Goal: Task Accomplishment & Management: Use online tool/utility

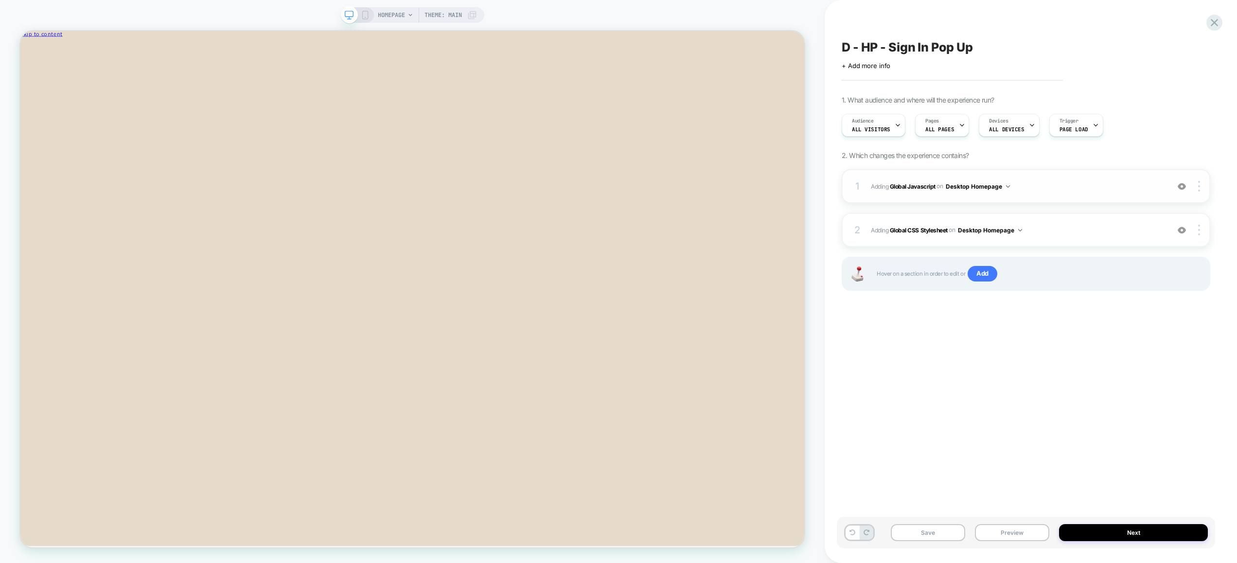
click at [1037, 185] on span "Adding Global Javascript on Desktop Homepage" at bounding box center [1017, 186] width 293 height 12
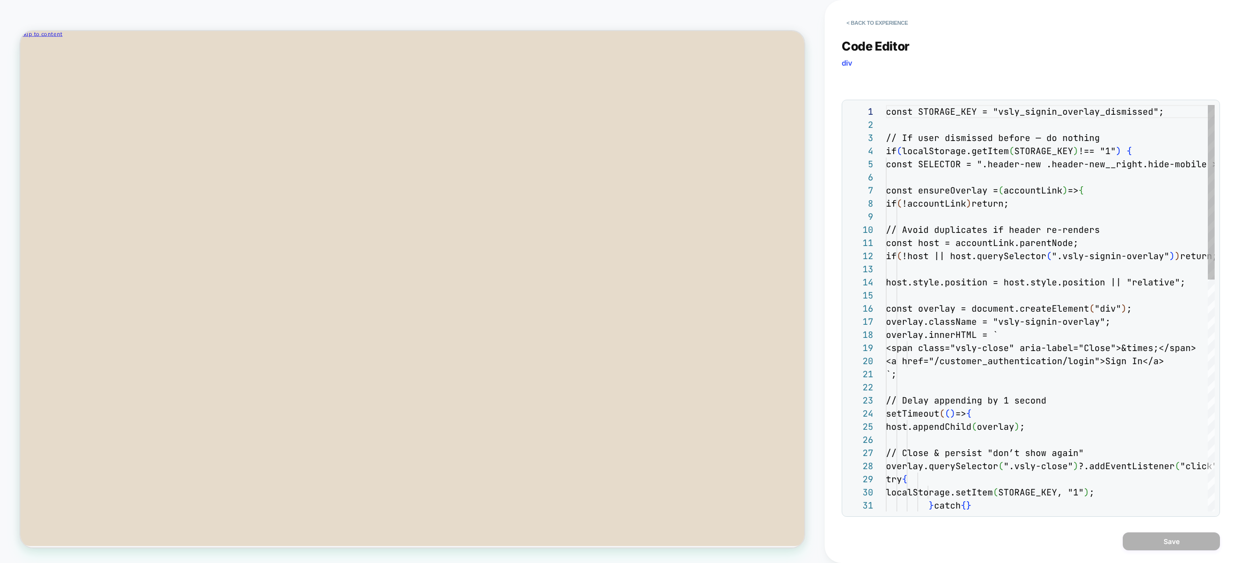
click at [1028, 204] on div "1 2 3 4 5 6 7 8 9 10 11 12 13 14 15 16 17 18 19 20 21 22 23 24 25 26 27 28 29 3…" at bounding box center [1030, 308] width 367 height 406
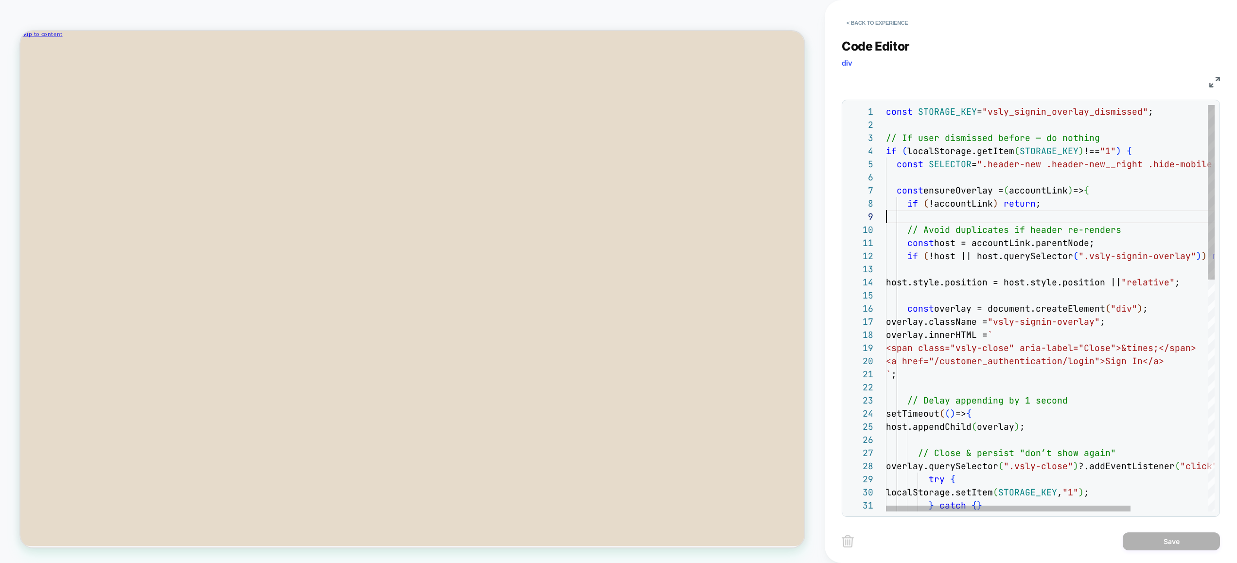
drag, startPoint x: 1041, startPoint y: 220, endPoint x: 1047, endPoint y: 216, distance: 7.4
type textarea "*"
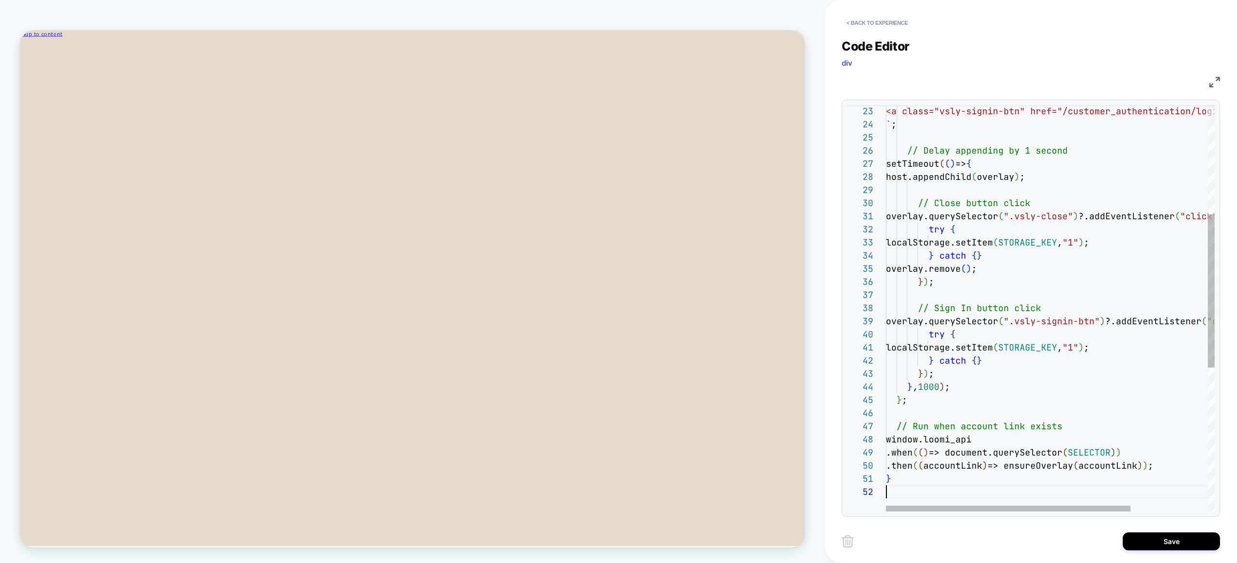
scroll to position [13, 0]
click at [1161, 545] on button "Save" at bounding box center [1170, 541] width 97 height 18
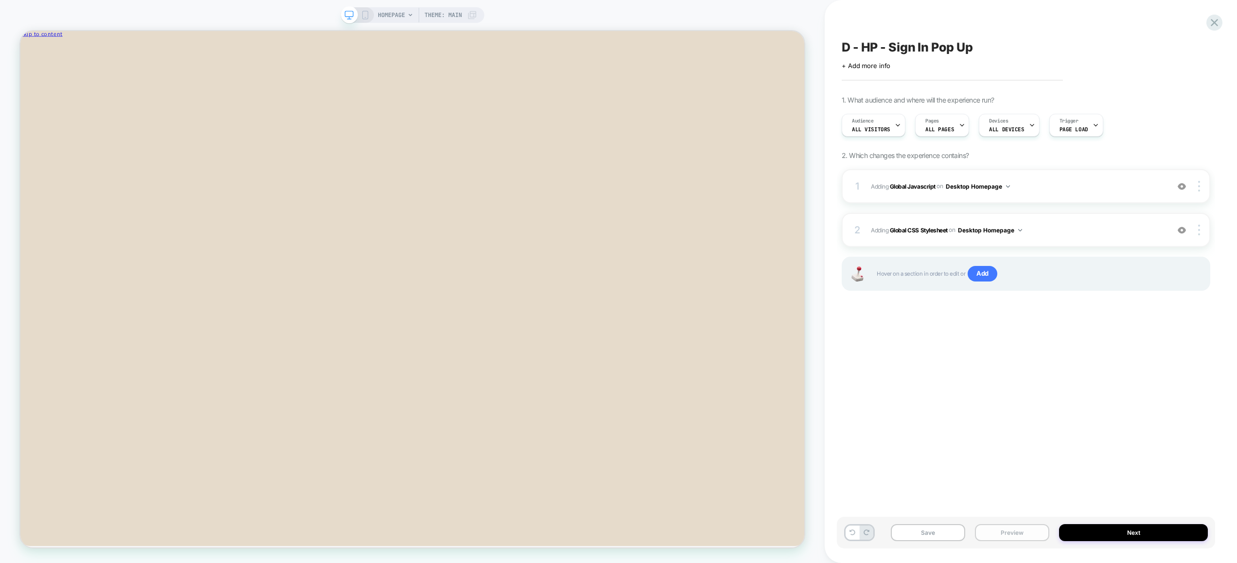
click at [990, 533] on button "Preview" at bounding box center [1012, 532] width 74 height 17
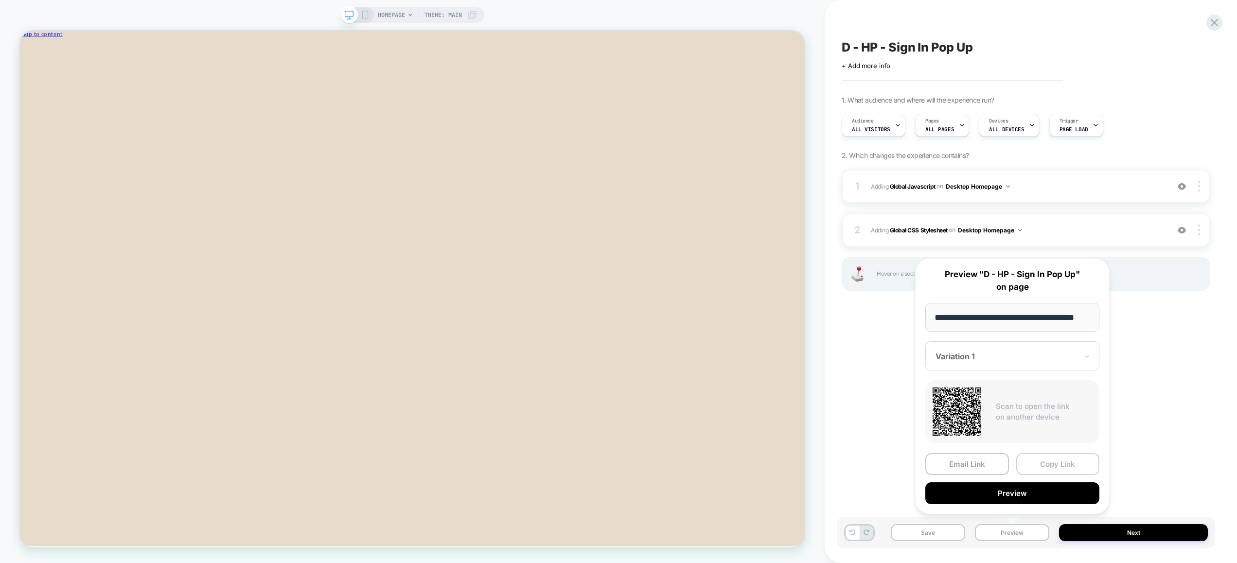
scroll to position [0, 0]
click at [1052, 469] on button "Copy Link" at bounding box center [1058, 464] width 84 height 22
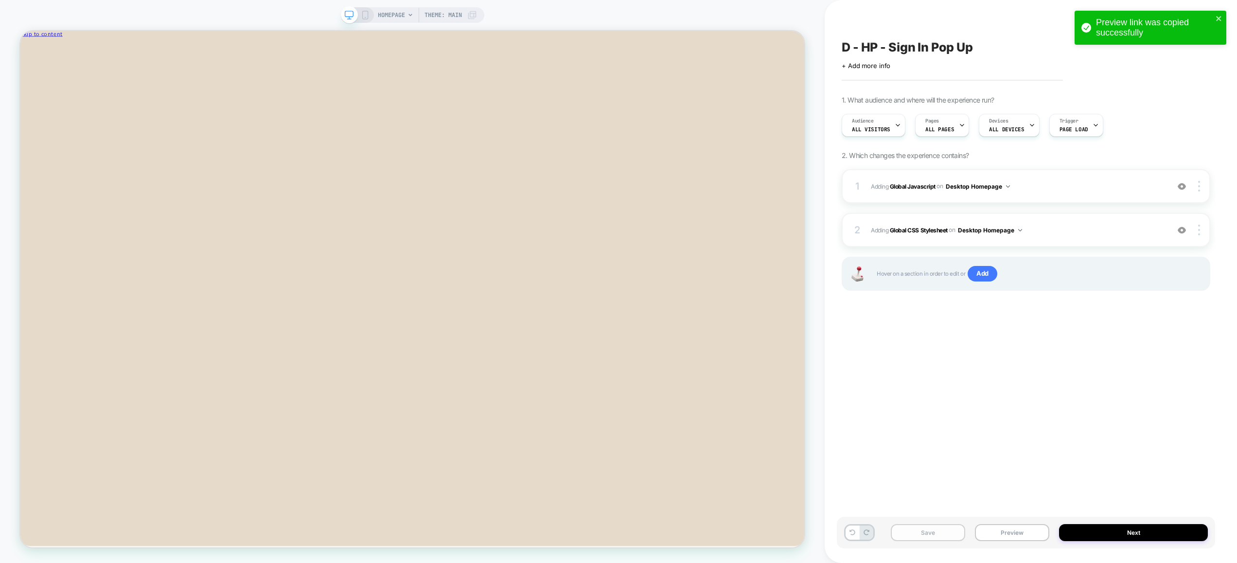
click at [944, 527] on button "Save" at bounding box center [927, 532] width 74 height 17
click at [1061, 180] on span "Adding Global Javascript on Desktop Homepage" at bounding box center [1017, 186] width 293 height 12
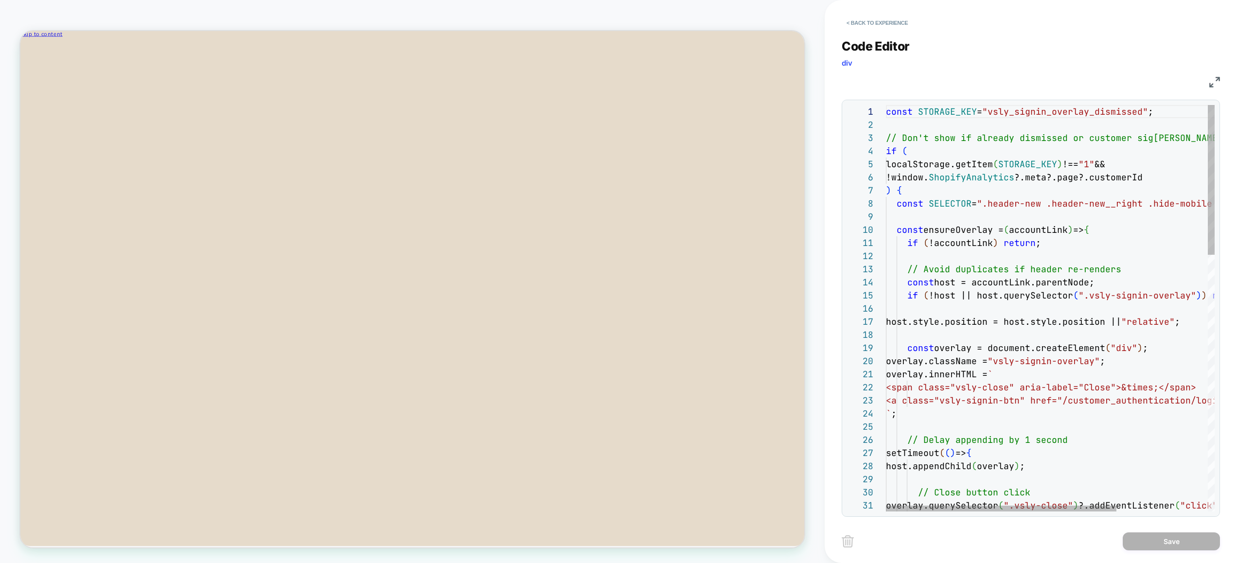
scroll to position [26, 178]
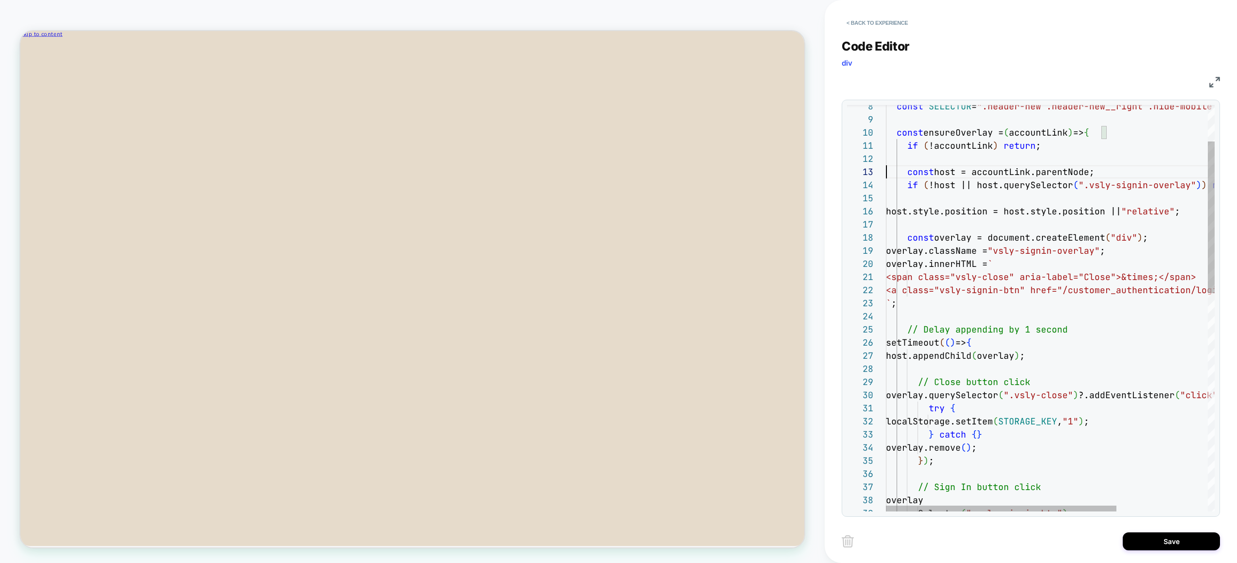
scroll to position [52, 178]
click at [1078, 331] on div "const SELECTOR = ".header-new .header-new__right .hide-mobile > a" ; const ensu…" at bounding box center [1115, 552] width 458 height 1089
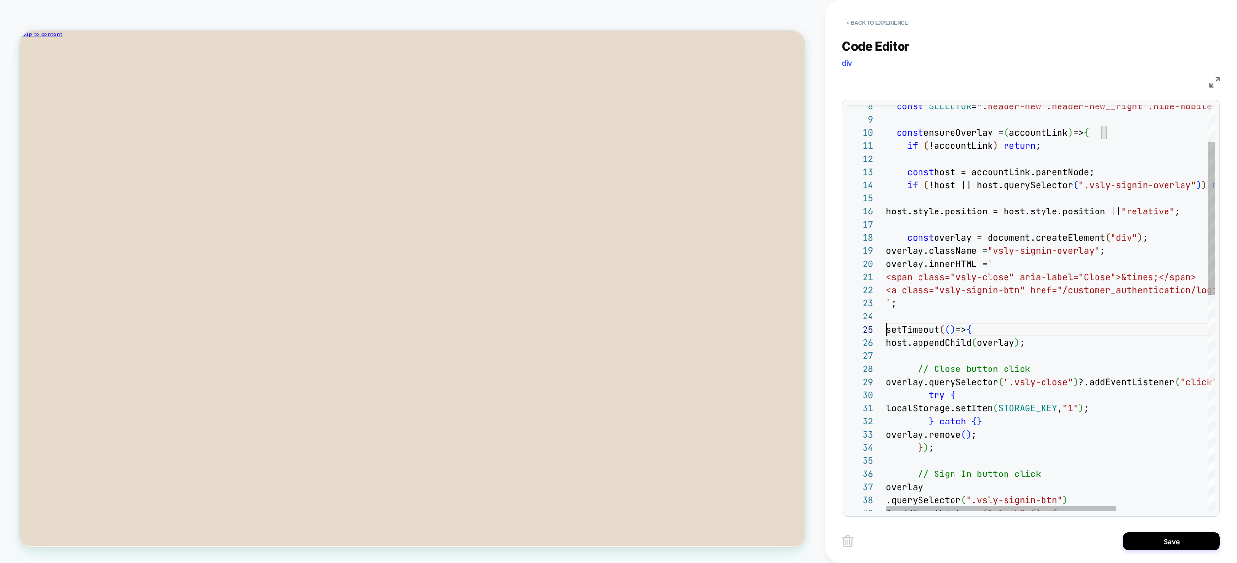
scroll to position [92, 142]
click at [1046, 367] on div "const SELECTOR = ".header-new .header-new__right .hide-mobile > a" ; const ensu…" at bounding box center [1115, 546] width 458 height 1076
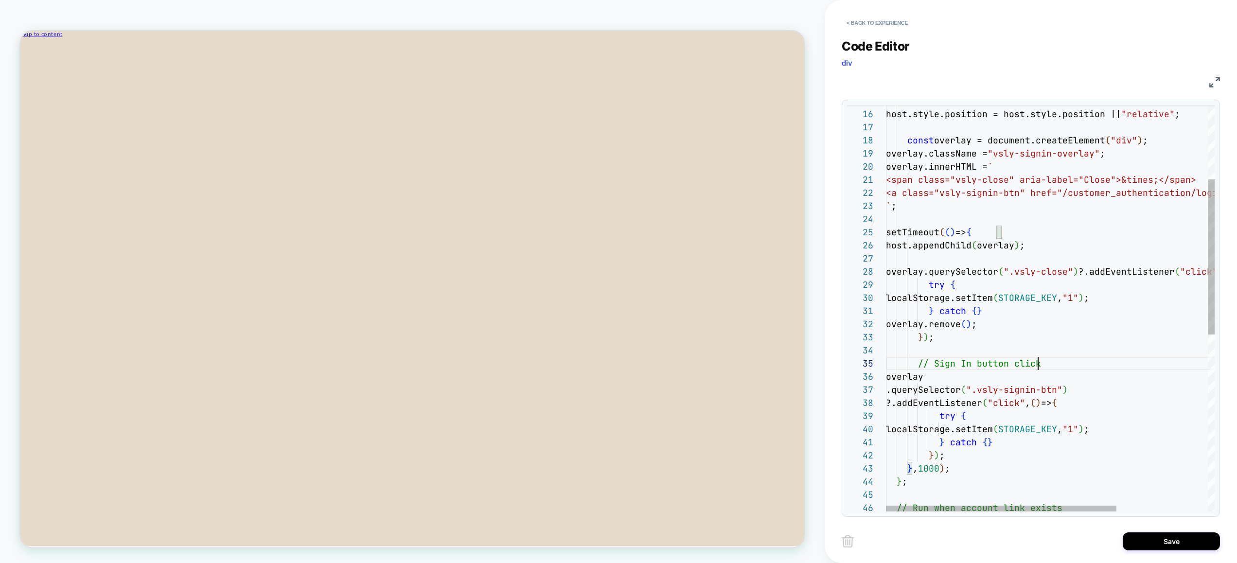
scroll to position [52, 152]
click at [1053, 368] on div "host.style.position = host.style.position || "relative" ; const overlay = docum…" at bounding box center [1115, 442] width 458 height 1063
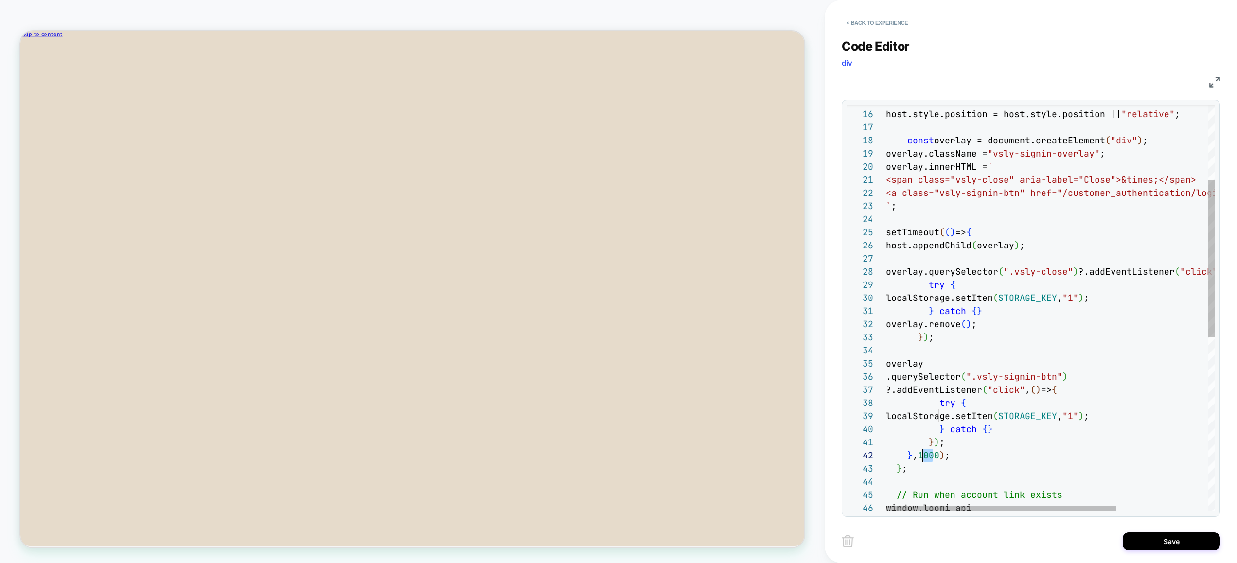
drag, startPoint x: 932, startPoint y: 457, endPoint x: 922, endPoint y: 455, distance: 9.8
click at [922, 455] on div "host.style.position = host.style.position || "relative" ; const overlay = docum…" at bounding box center [1115, 435] width 458 height 1049
click at [963, 461] on div "host.style.position = host.style.position || "relative" ; const overlay = docum…" at bounding box center [1115, 435] width 458 height 1049
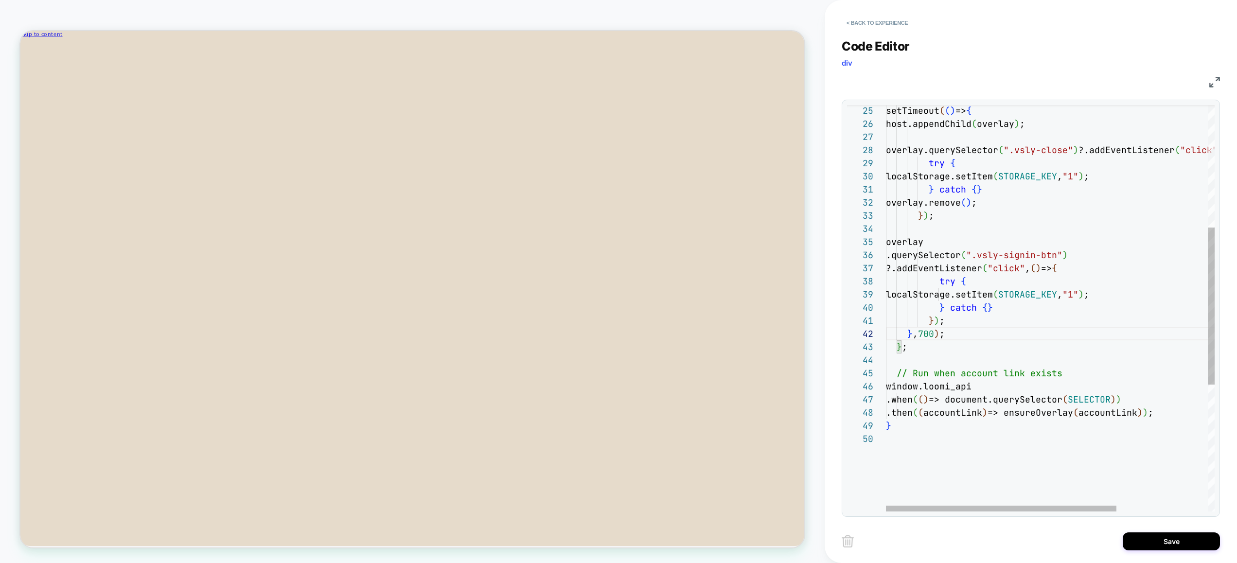
scroll to position [52, 52]
click at [940, 373] on div "setTimeout ( ( ) => { host.appendChild ( overlay ) ; overlay.querySelector ( ".…" at bounding box center [1115, 313] width 458 height 1049
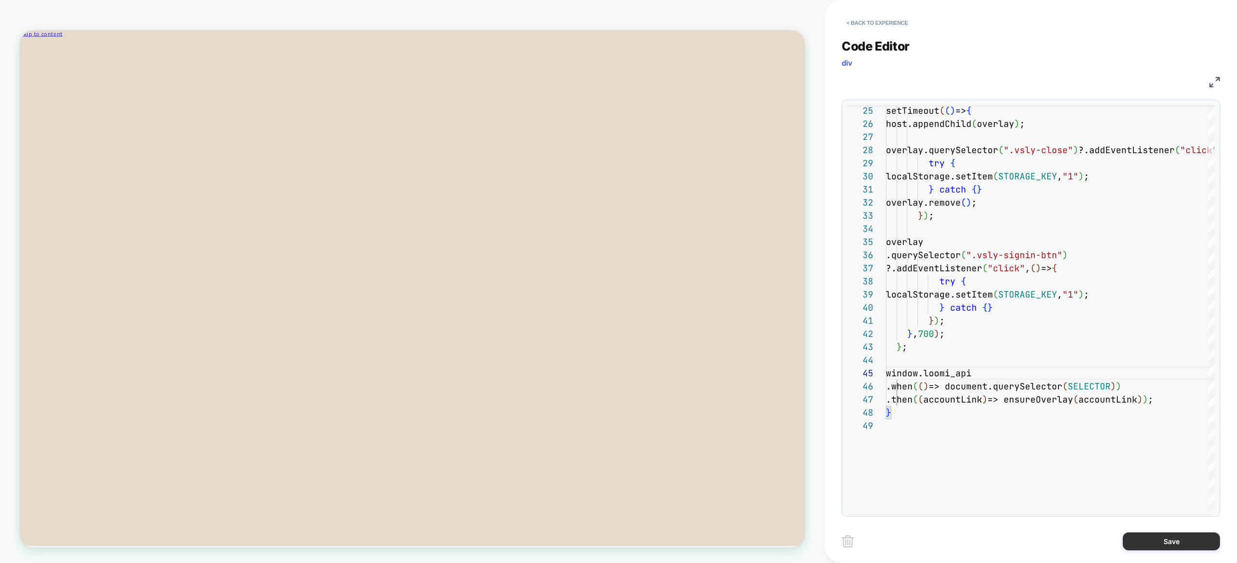
type textarea "**********"
click at [1141, 544] on button "Save" at bounding box center [1170, 541] width 97 height 18
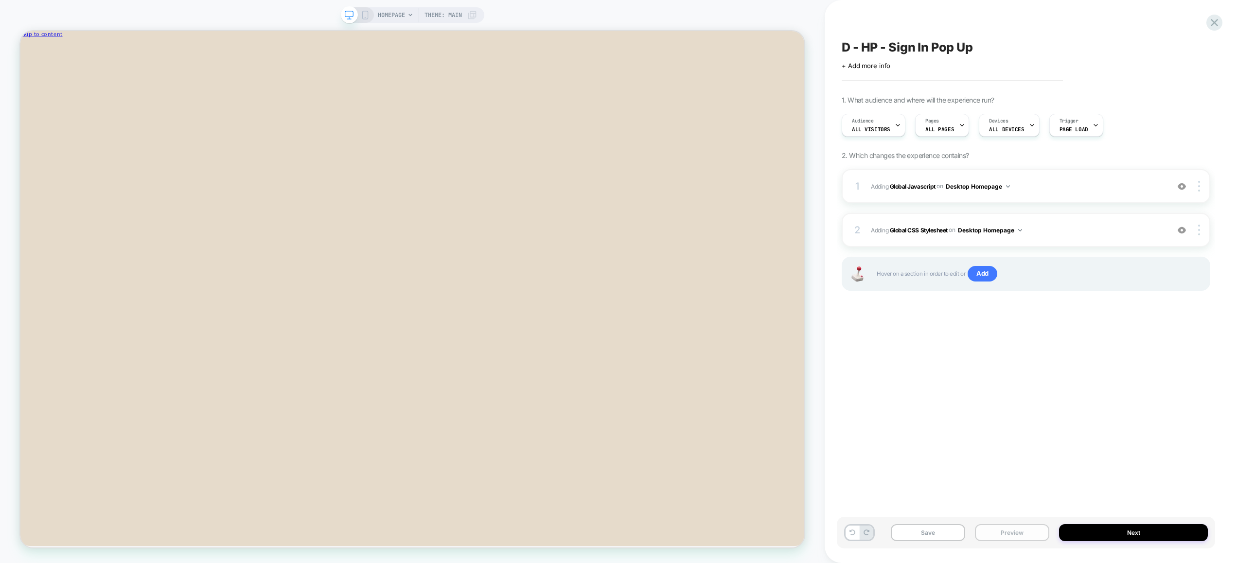
click at [1018, 532] on button "Preview" at bounding box center [1012, 532] width 74 height 17
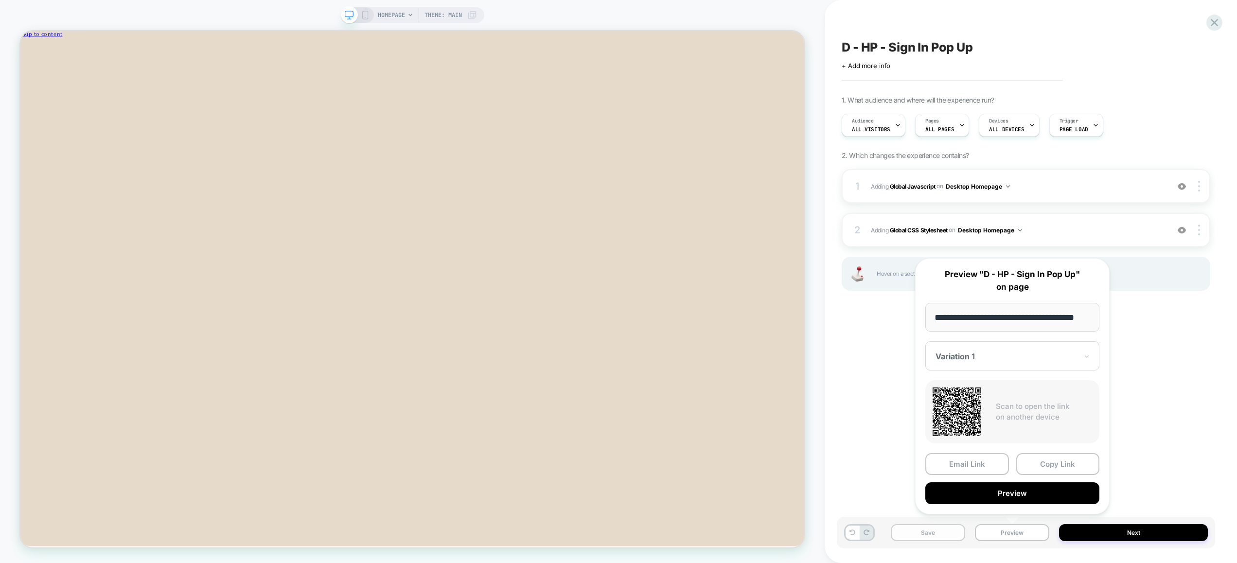
scroll to position [0, 0]
click at [891, 533] on div "Save Preview Next" at bounding box center [1026, 533] width 378 height 32
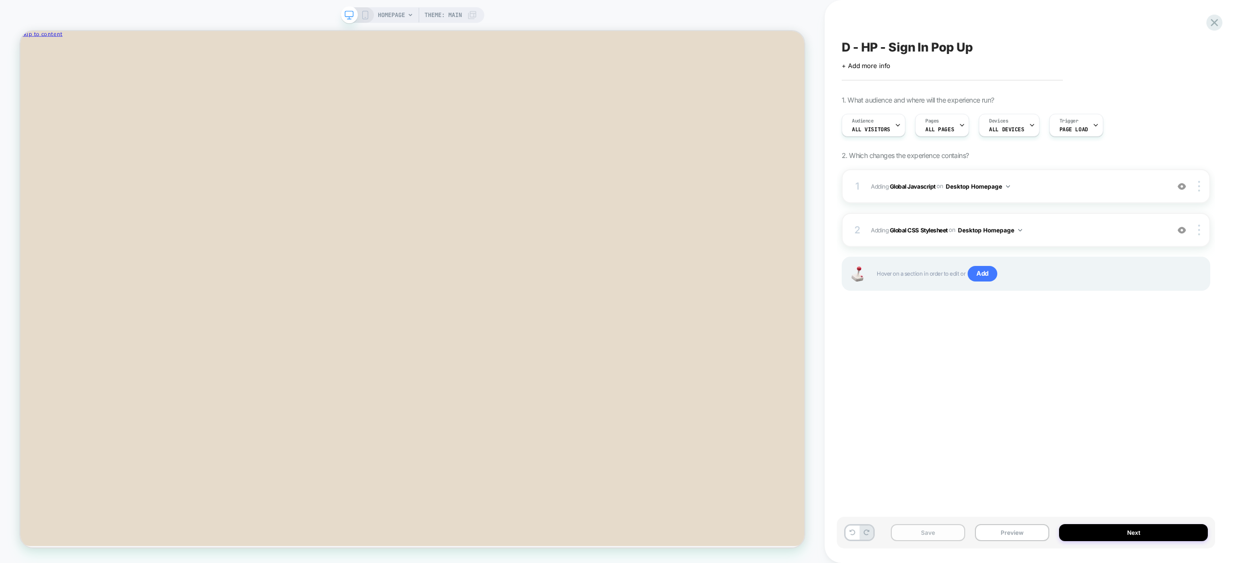
click at [904, 531] on button "Save" at bounding box center [927, 532] width 74 height 17
click at [1022, 535] on button "Preview" at bounding box center [1012, 532] width 74 height 17
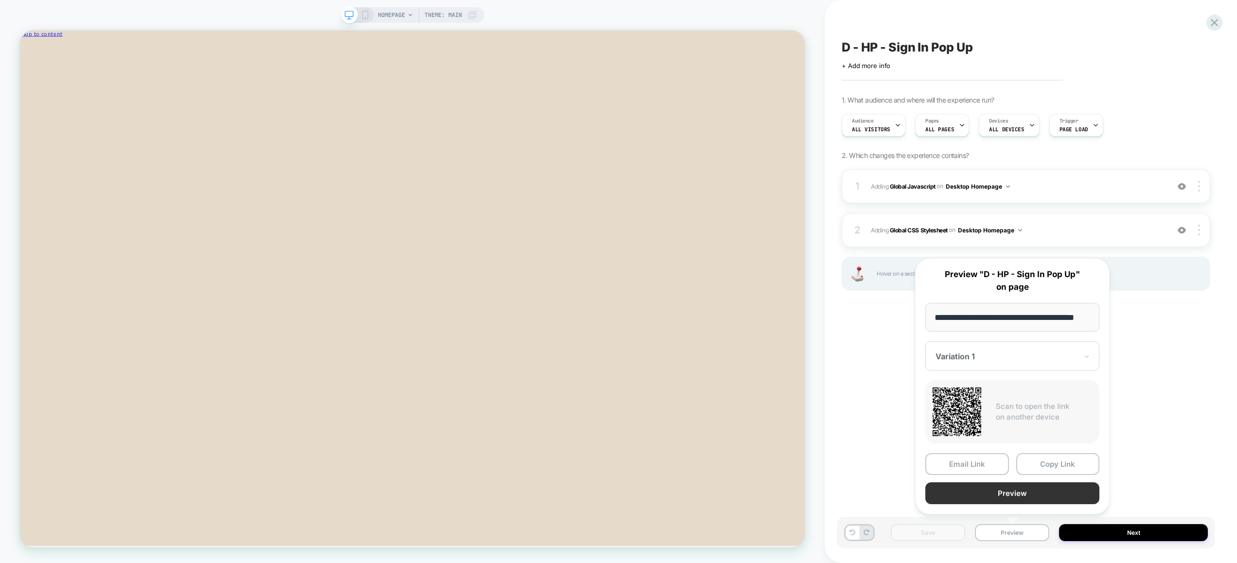
click at [1007, 494] on button "Preview" at bounding box center [1012, 493] width 174 height 22
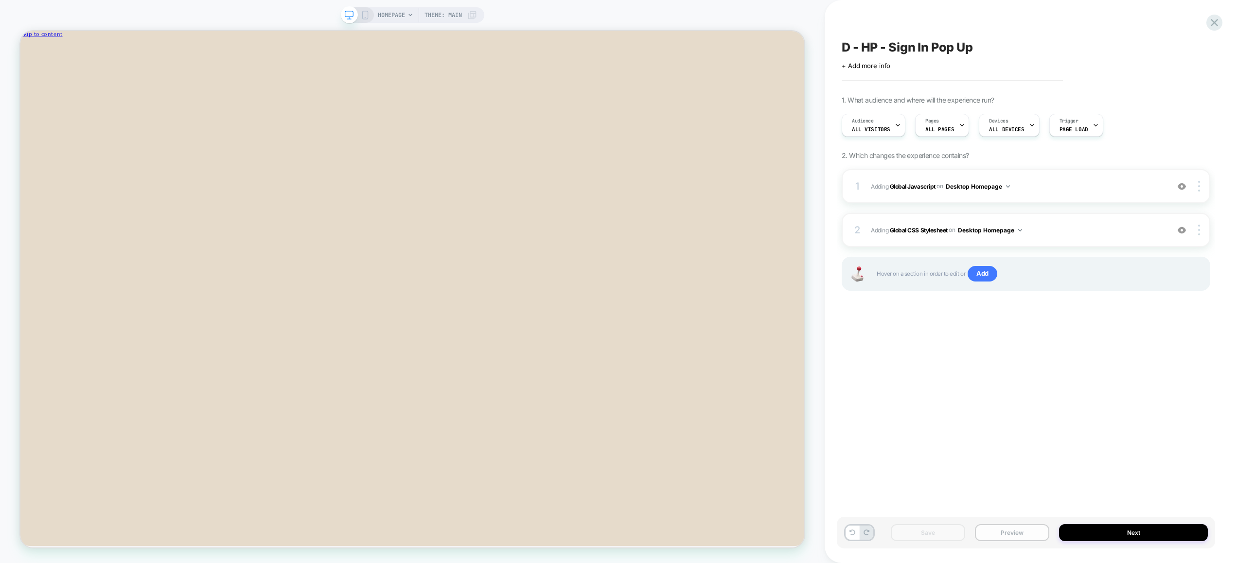
click at [1011, 530] on button "Preview" at bounding box center [1012, 532] width 74 height 17
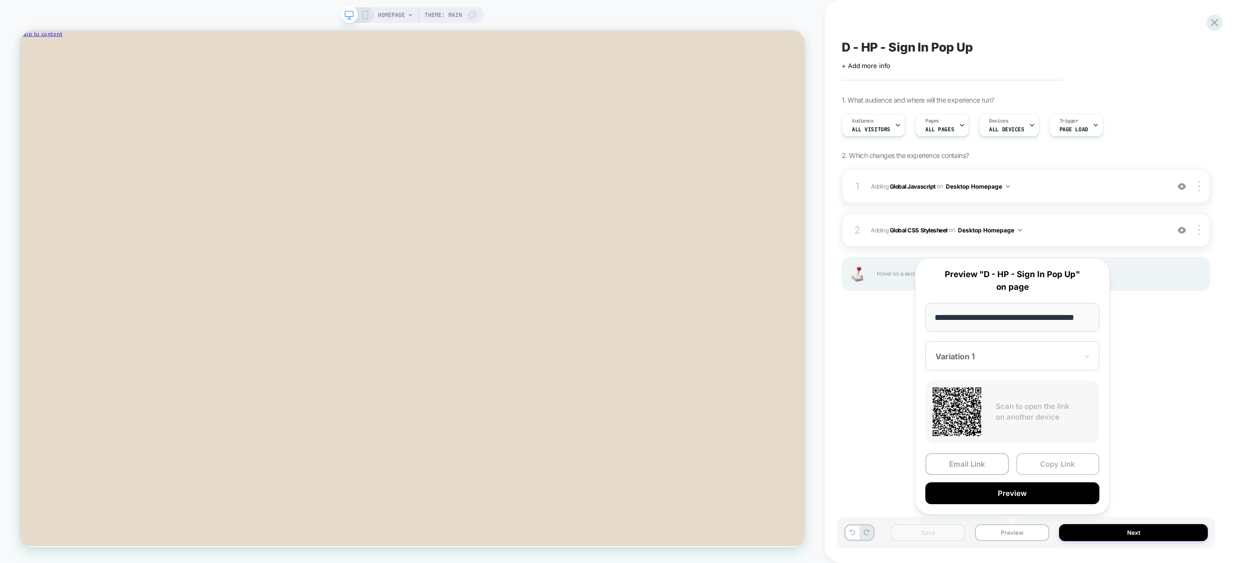
click at [1051, 460] on button "Copy Link" at bounding box center [1058, 464] width 84 height 22
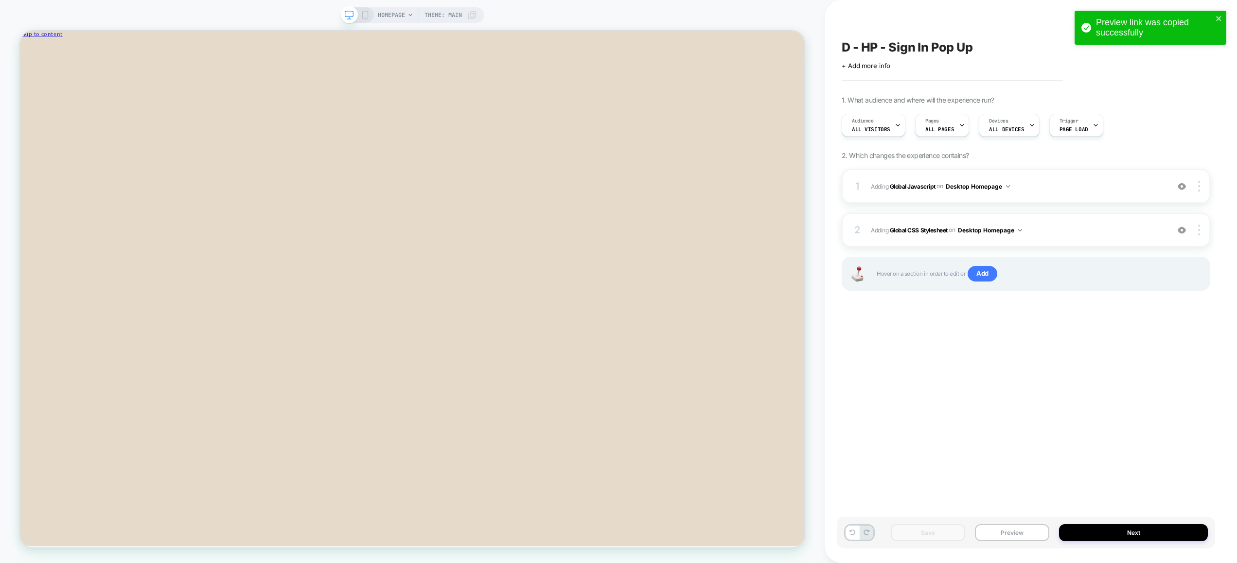
click at [999, 425] on div "D - HP - Sign In Pop Up Click to edit experience details + Add more info 1. Wha…" at bounding box center [1026, 281] width 378 height 543
click at [1018, 534] on button "Preview" at bounding box center [1012, 532] width 74 height 17
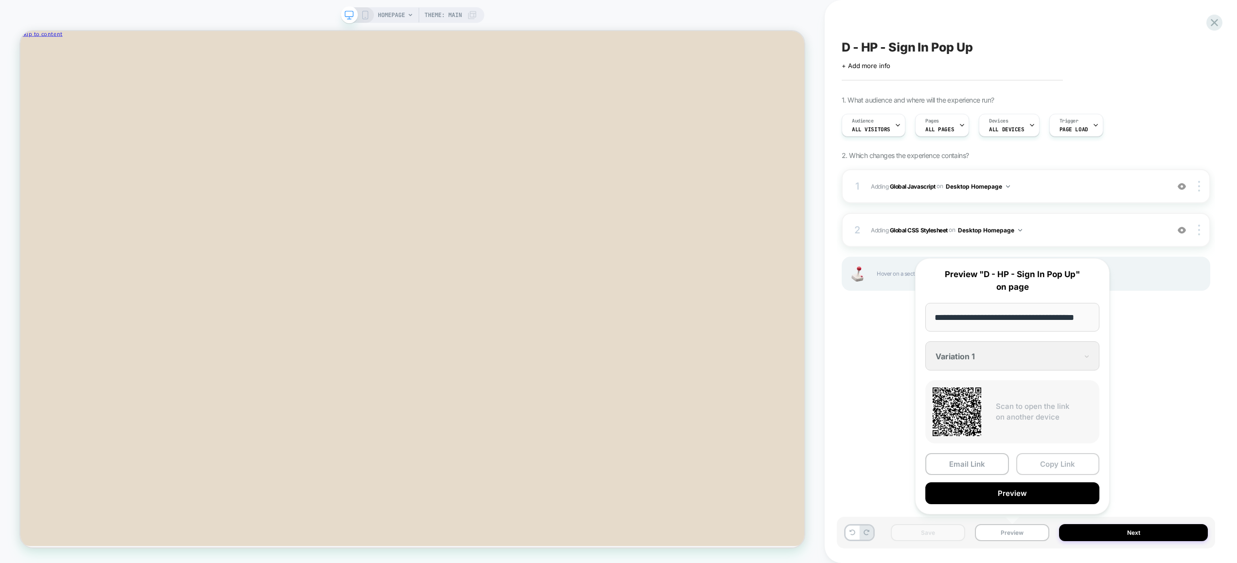
click at [1043, 465] on button "Copy Link" at bounding box center [1058, 464] width 84 height 22
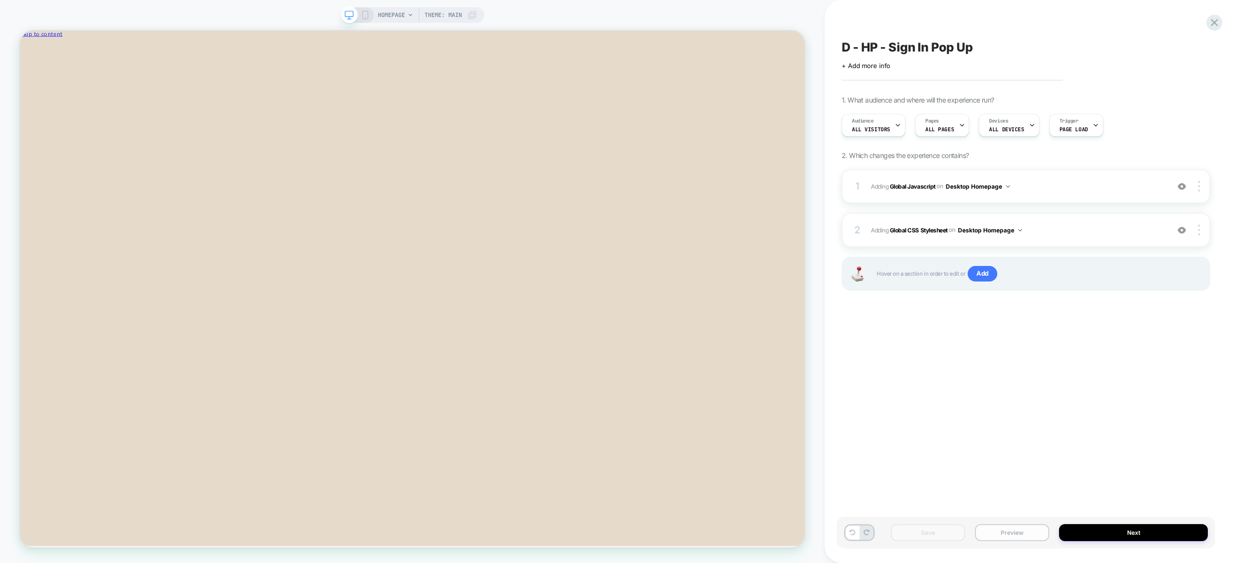
click at [1041, 531] on button "Preview" at bounding box center [1012, 532] width 74 height 17
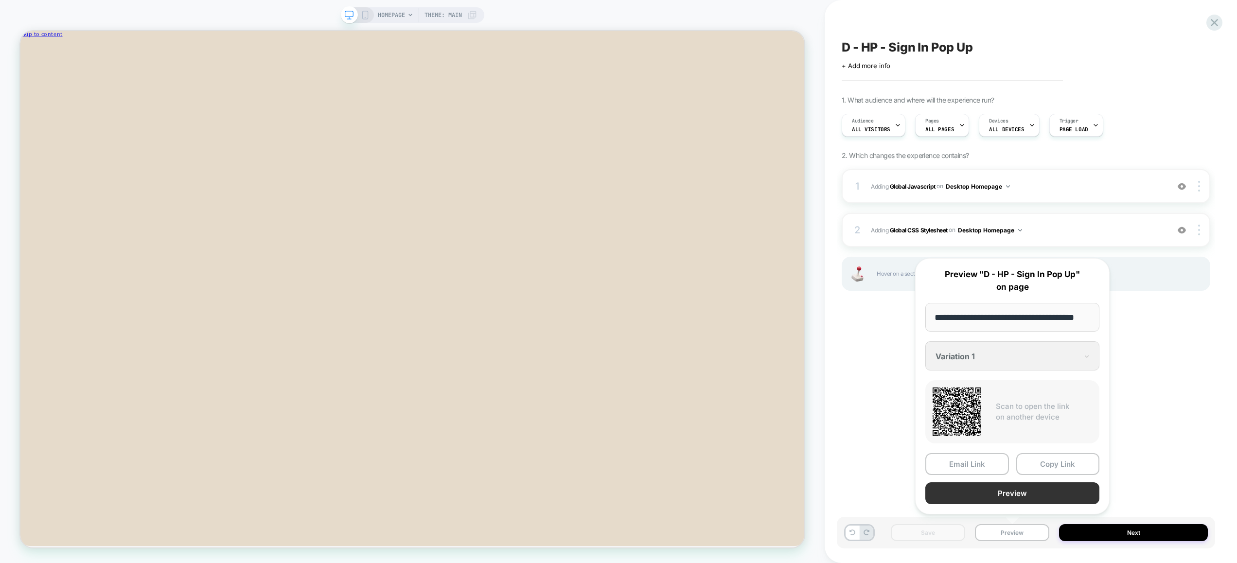
click at [1020, 500] on button "Preview" at bounding box center [1012, 493] width 174 height 22
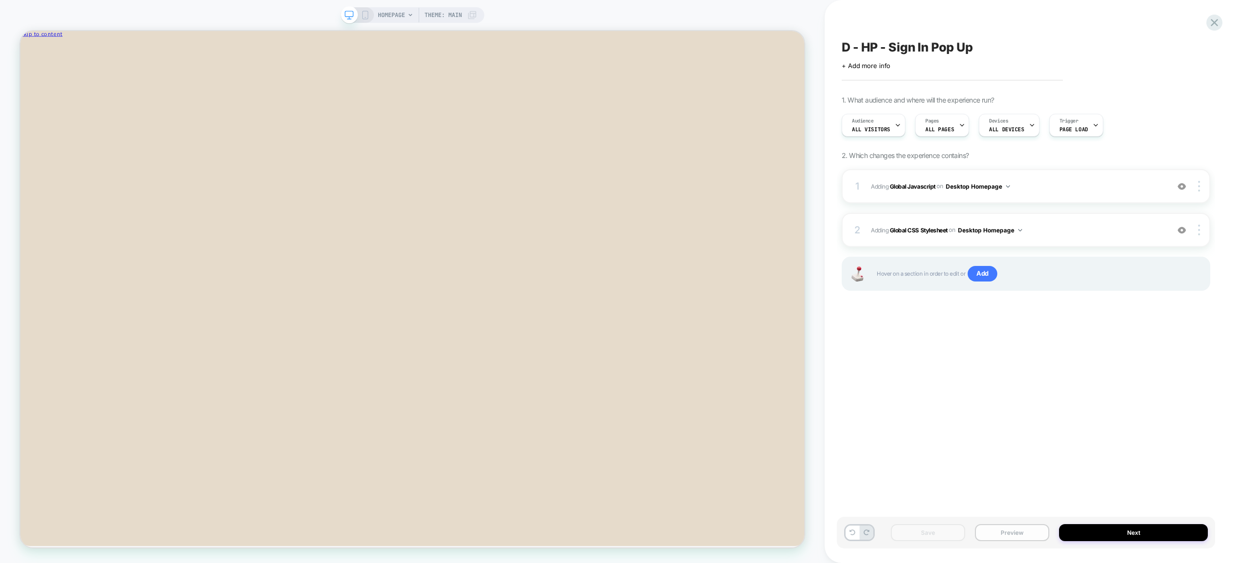
click at [1007, 530] on button "Preview" at bounding box center [1012, 532] width 74 height 17
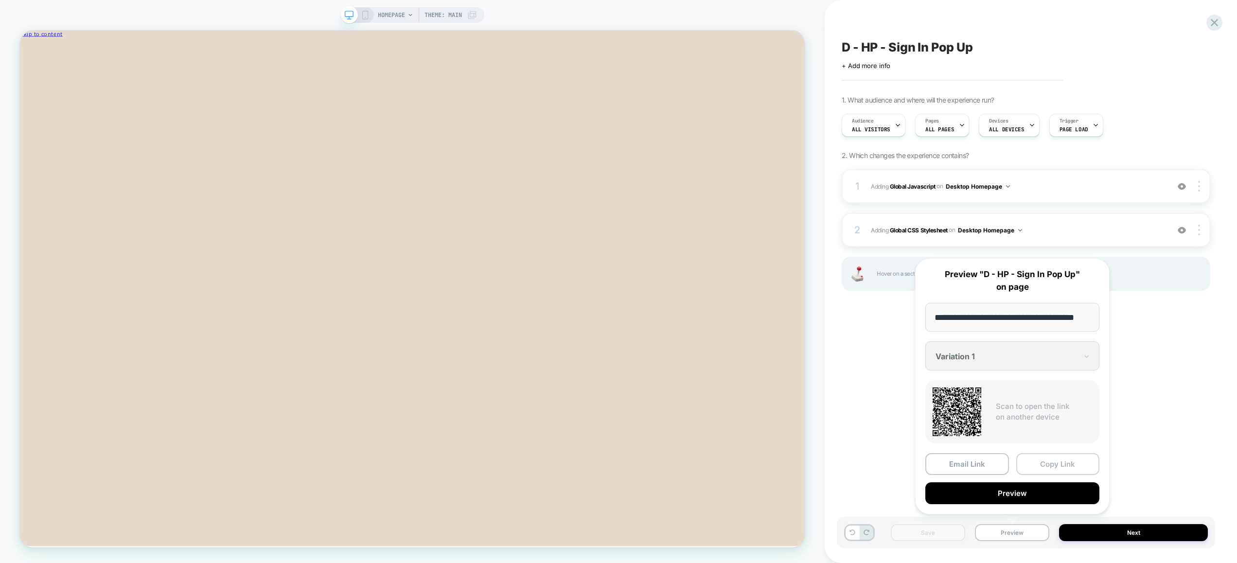
click at [1038, 465] on button "Copy Link" at bounding box center [1058, 464] width 84 height 22
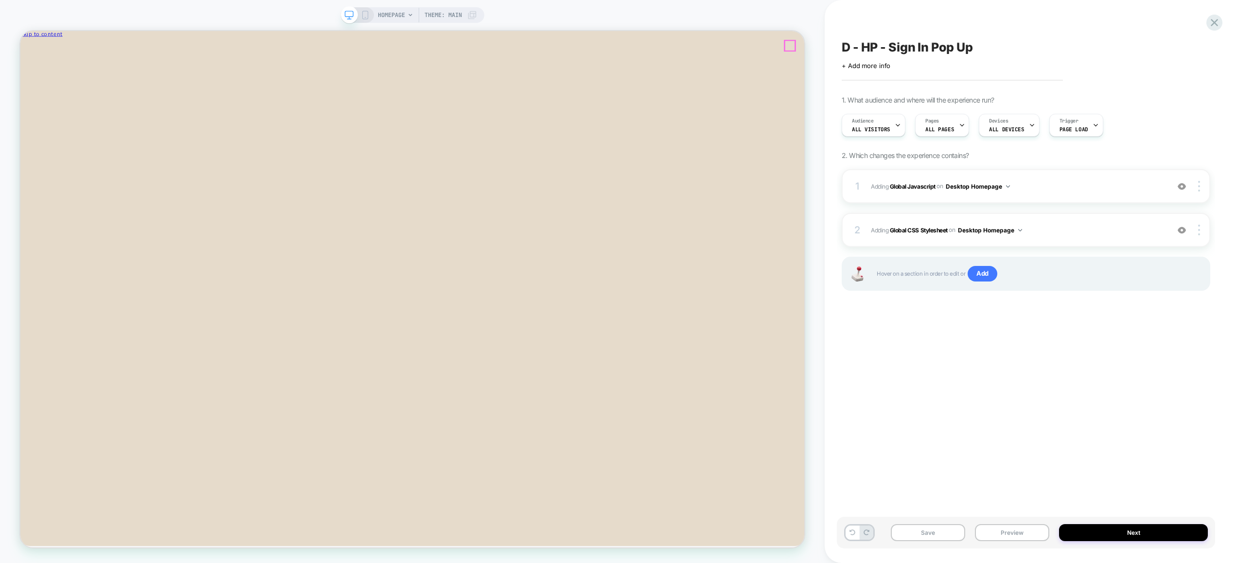
click at [63, 51] on icon "Close" at bounding box center [63, 51] width 0 height 7
click at [1018, 535] on button "Preview" at bounding box center [1012, 532] width 74 height 17
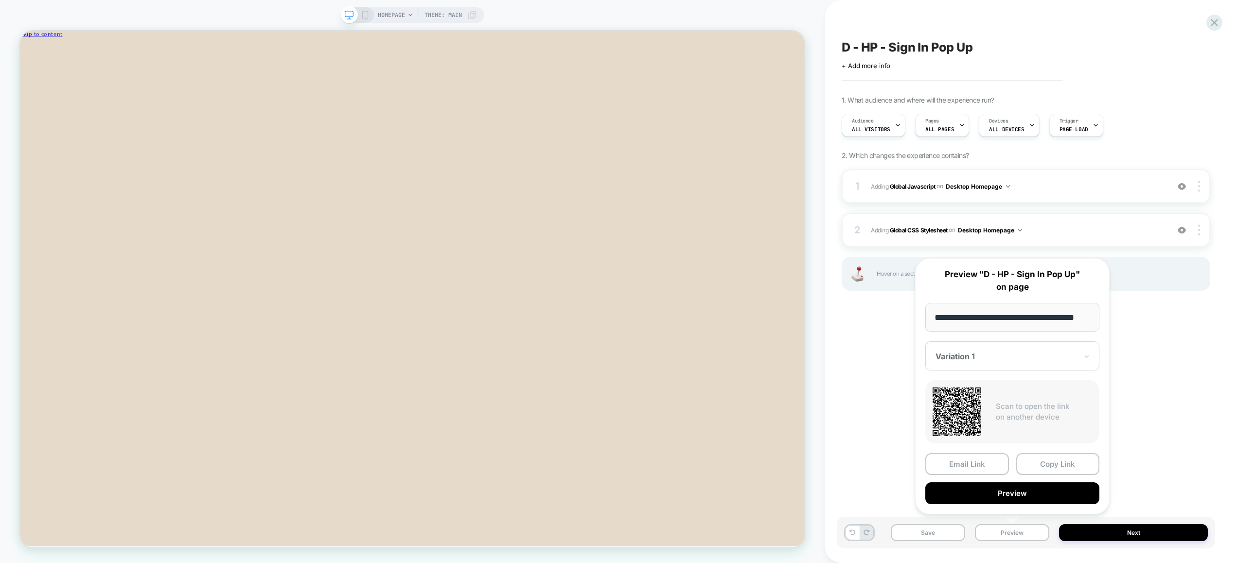
click at [901, 351] on div "D - HP - Sign In Pop Up Click to edit experience details + Add more info 1. Wha…" at bounding box center [1026, 281] width 378 height 543
